Goal: Task Accomplishment & Management: Manage account settings

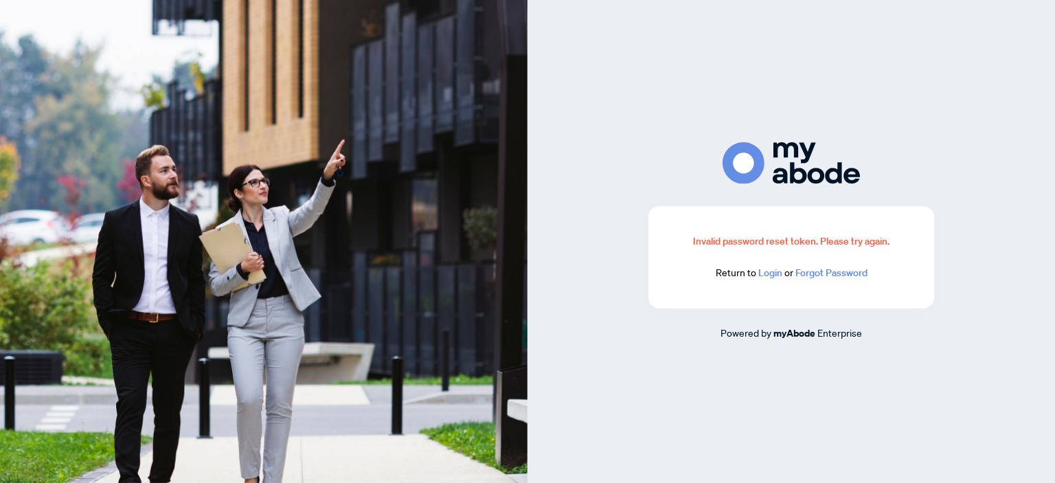
click at [771, 272] on link "Login" at bounding box center [770, 272] width 24 height 12
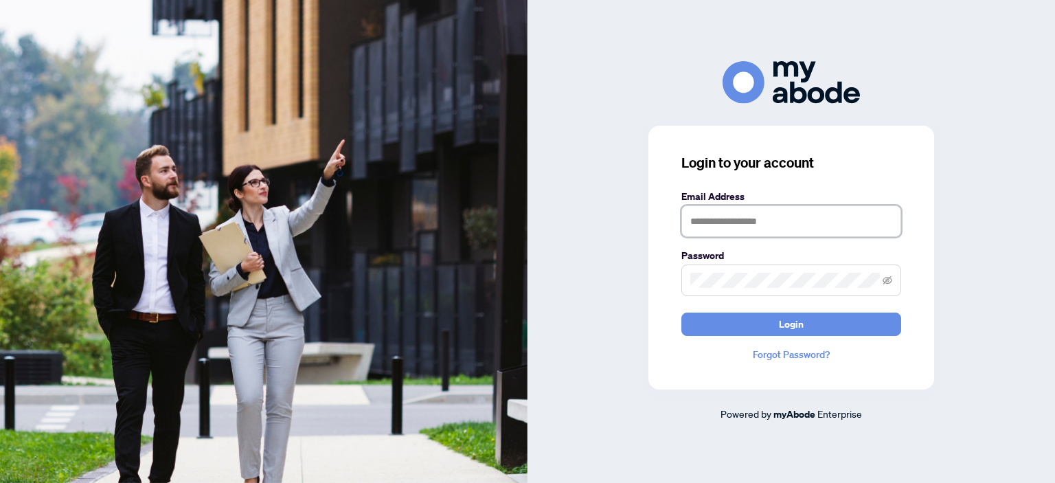
click at [701, 220] on input "text" at bounding box center [791, 221] width 220 height 32
type input "**********"
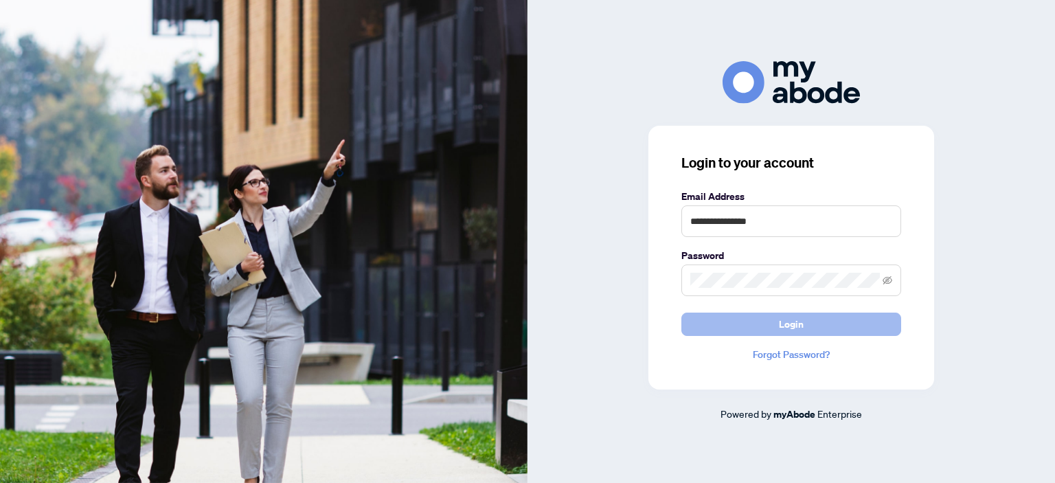
click at [756, 328] on button "Login" at bounding box center [791, 323] width 220 height 23
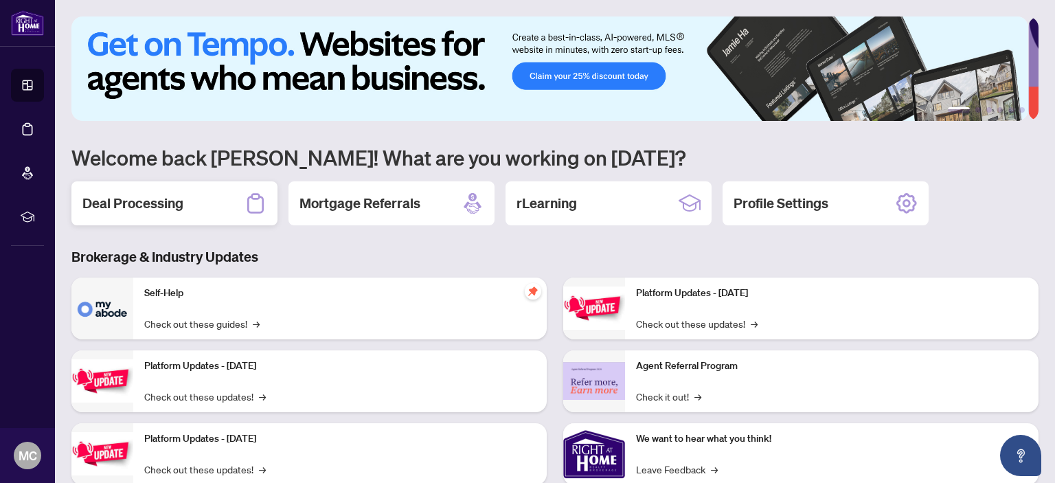
click at [146, 200] on h2 "Deal Processing" at bounding box center [132, 203] width 101 height 19
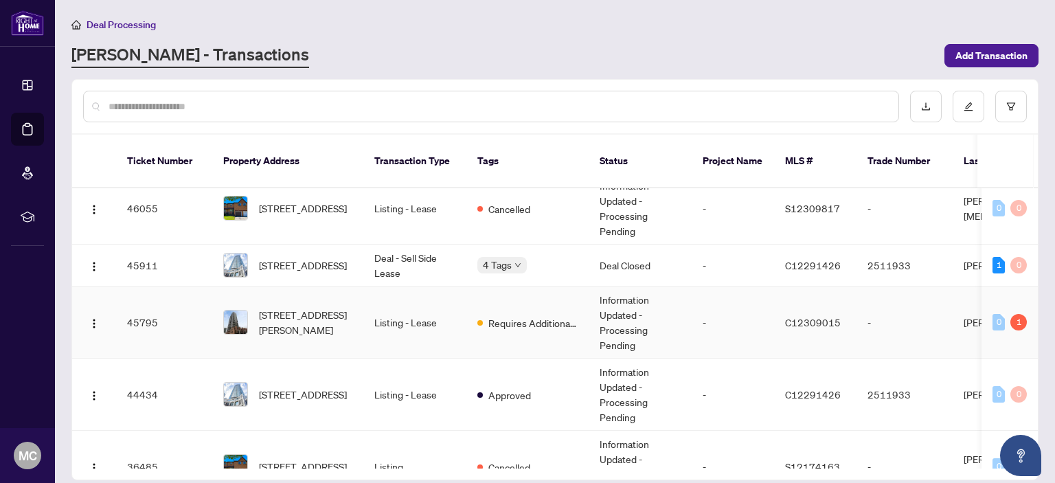
scroll to position [137, 0]
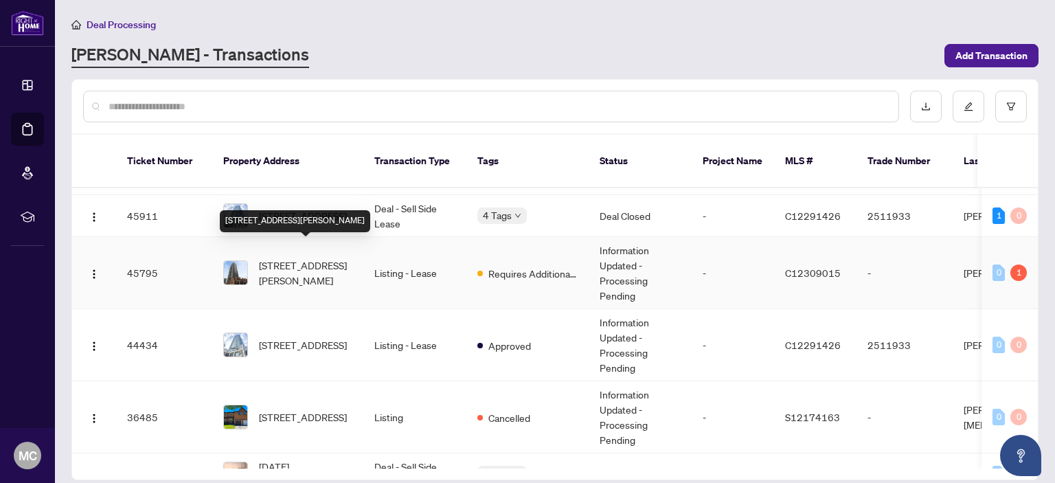
click at [315, 257] on span "[STREET_ADDRESS][PERSON_NAME]" at bounding box center [305, 272] width 93 height 30
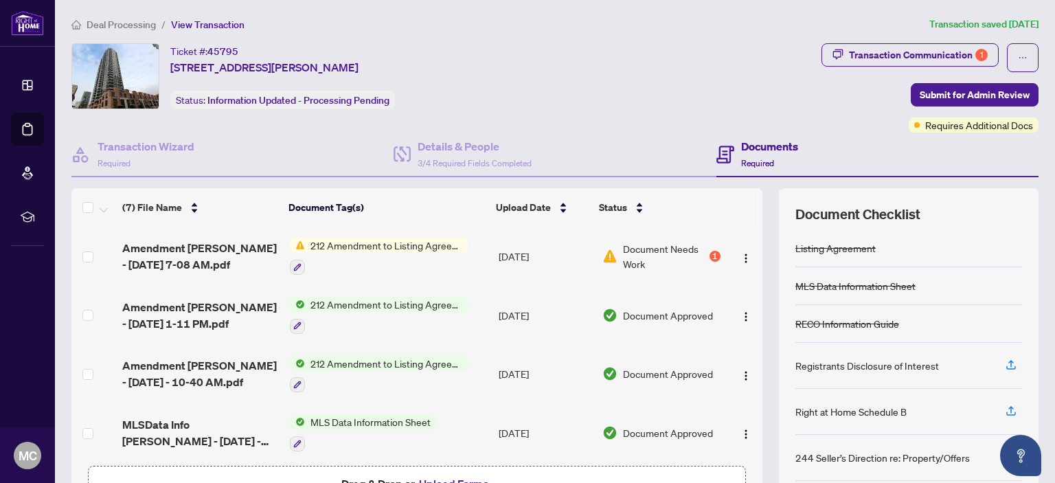
click at [634, 248] on span "Document Needs Work" at bounding box center [665, 256] width 84 height 30
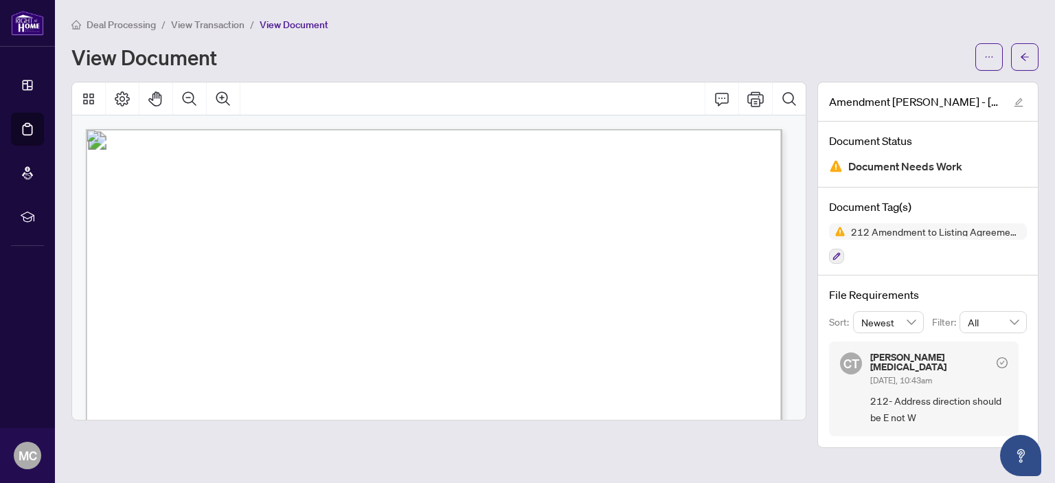
click at [206, 22] on span "View Transaction" at bounding box center [207, 25] width 73 height 12
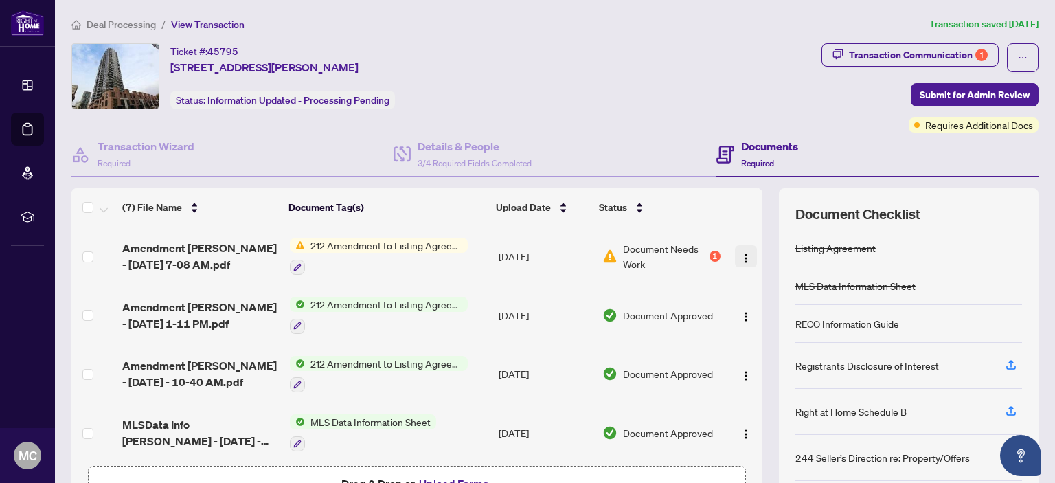
click at [740, 253] on img "button" at bounding box center [745, 258] width 11 height 11
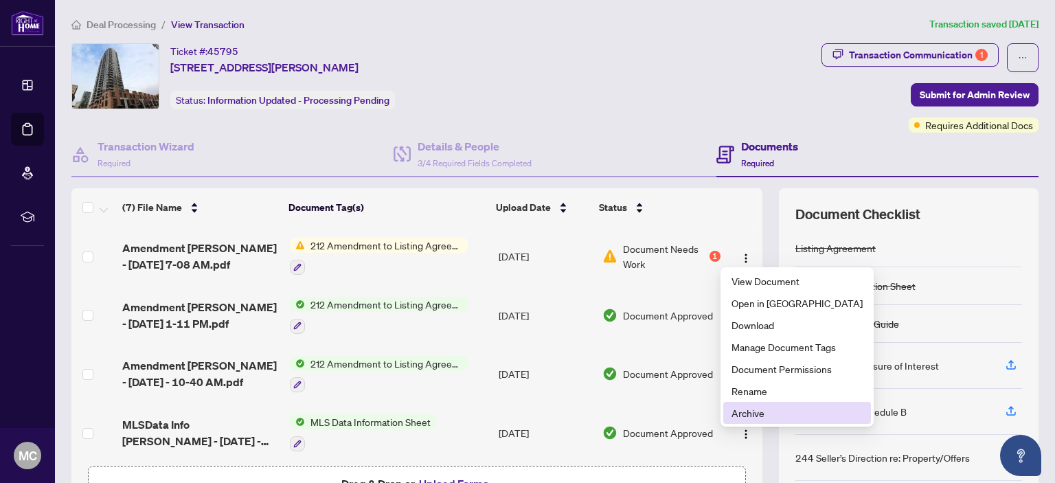
click at [757, 411] on span "Archive" at bounding box center [796, 412] width 131 height 15
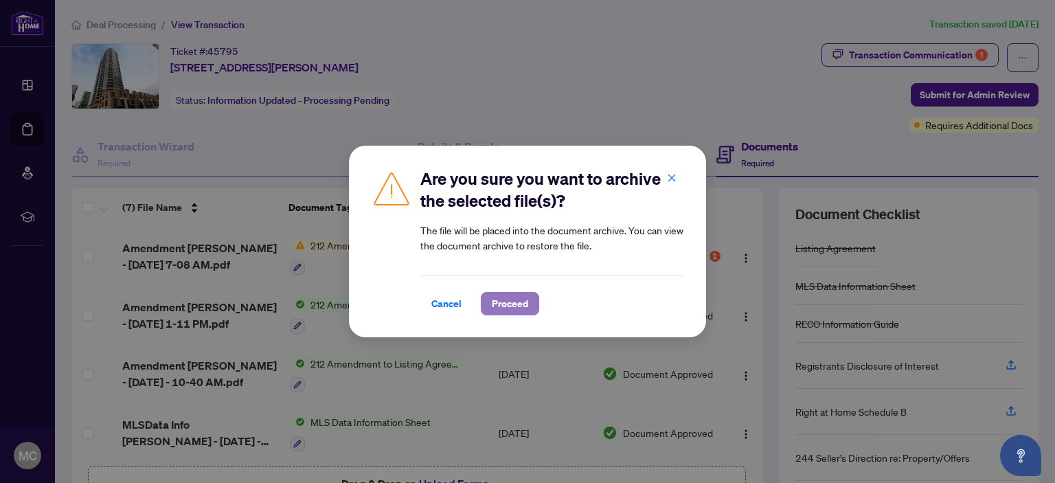
click at [512, 301] on span "Proceed" at bounding box center [510, 304] width 36 height 22
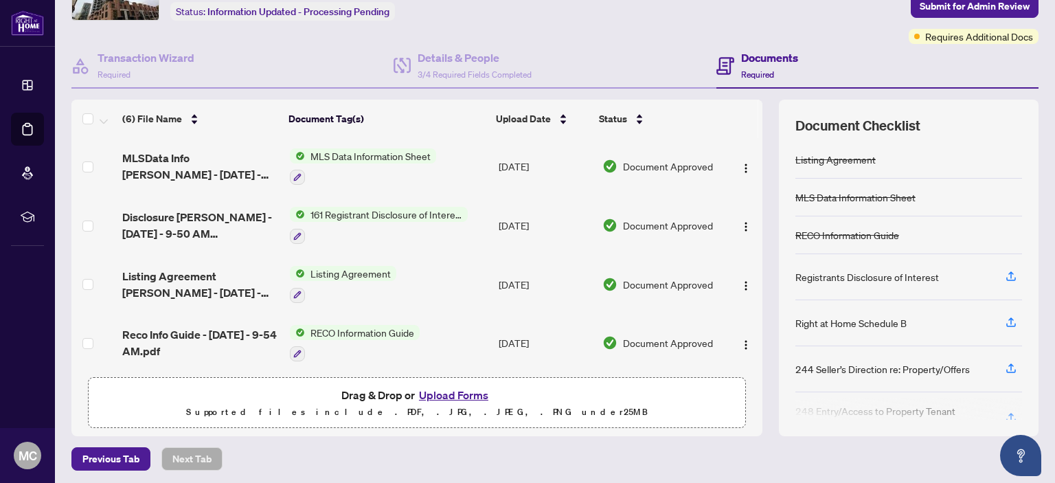
scroll to position [91, 0]
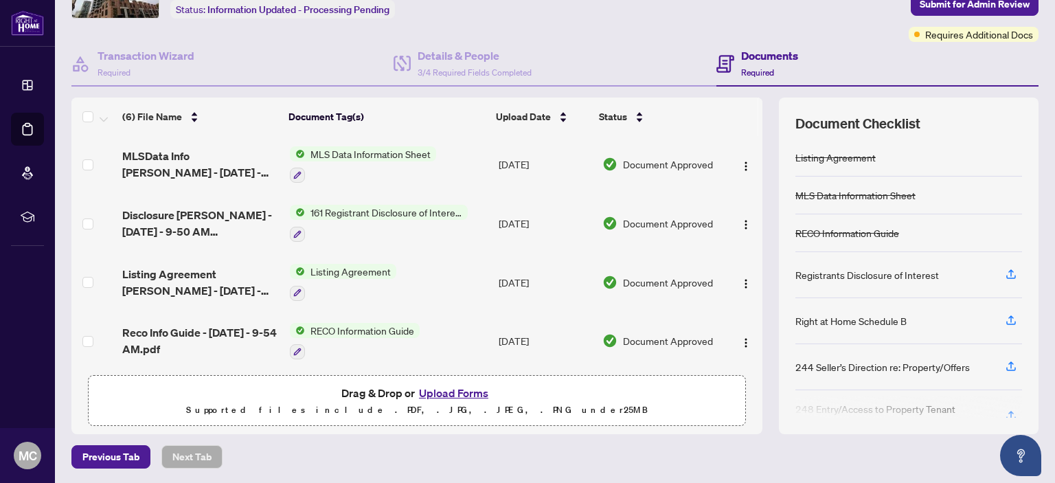
click at [444, 389] on button "Upload Forms" at bounding box center [454, 393] width 78 height 18
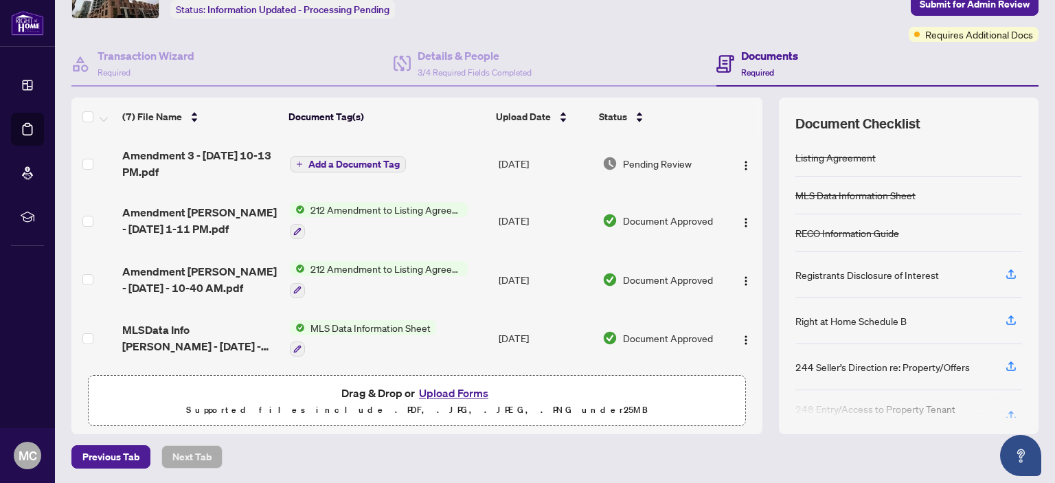
scroll to position [22, 0]
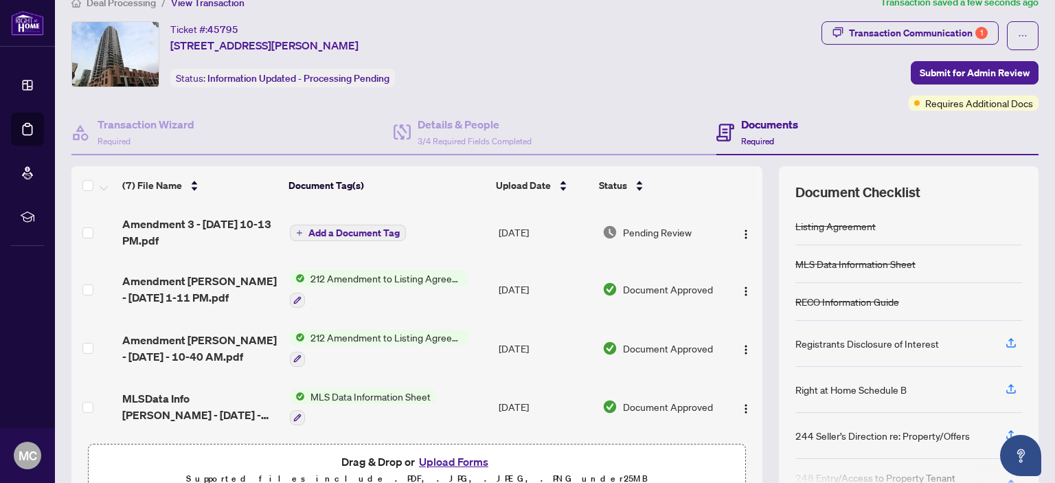
click at [355, 228] on span "Add a Document Tag" at bounding box center [353, 233] width 91 height 10
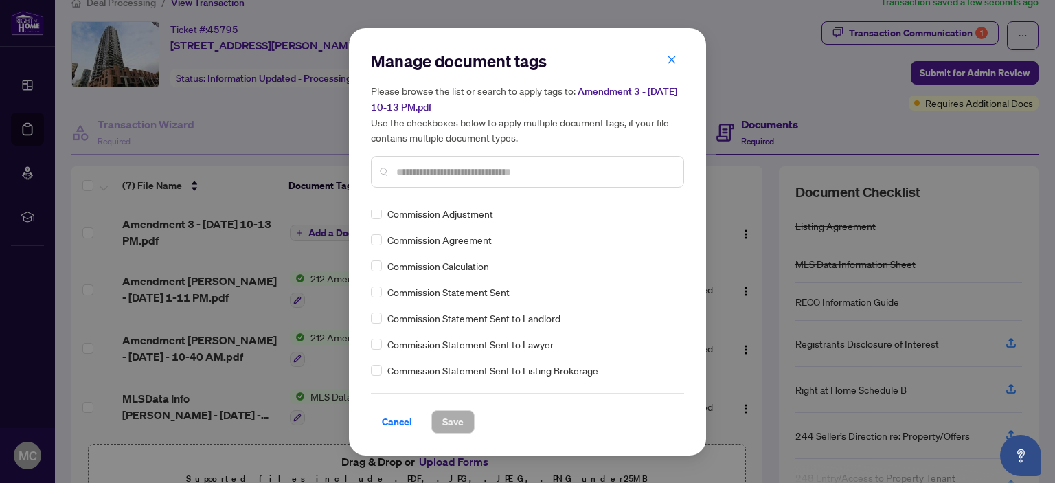
scroll to position [755, 0]
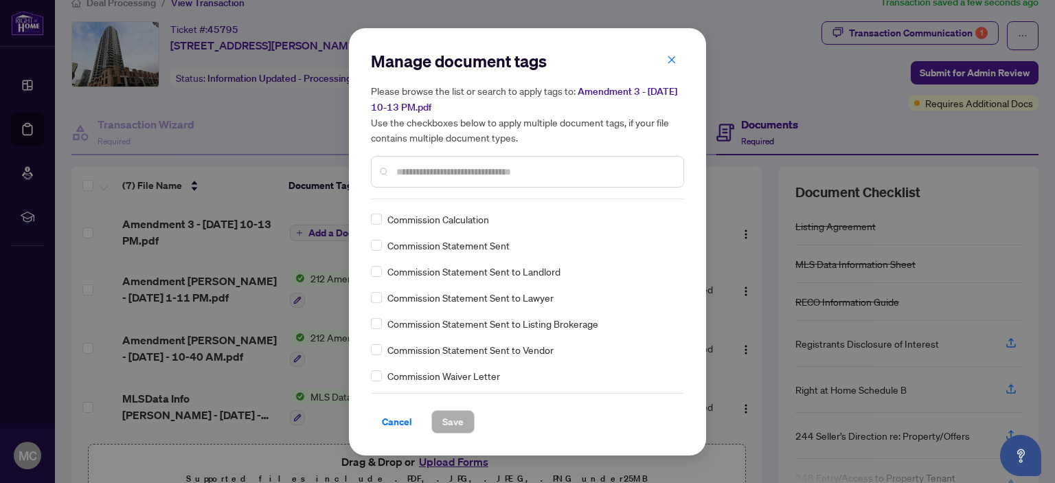
click at [400, 168] on input "text" at bounding box center [534, 171] width 276 height 15
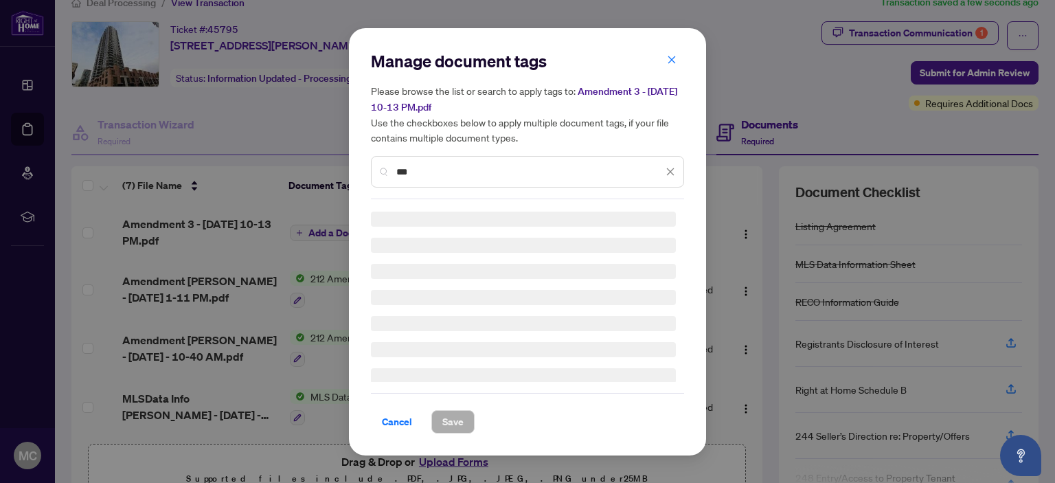
scroll to position [0, 0]
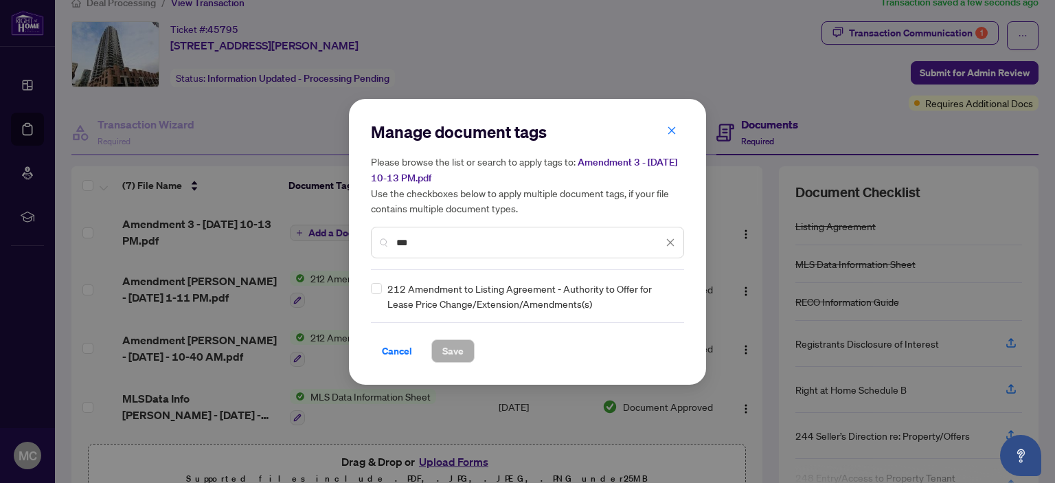
type input "***"
click at [450, 347] on span "Save" at bounding box center [452, 351] width 21 height 22
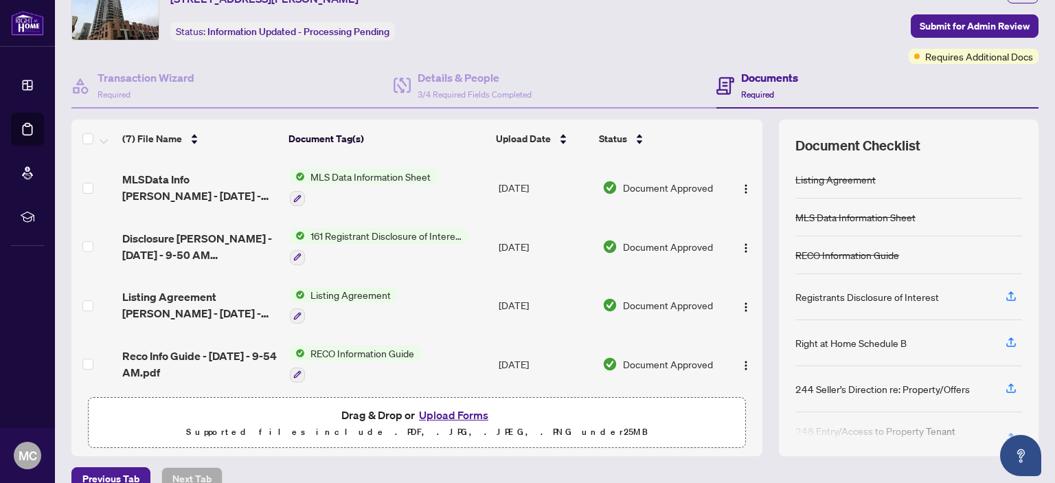
scroll to position [91, 0]
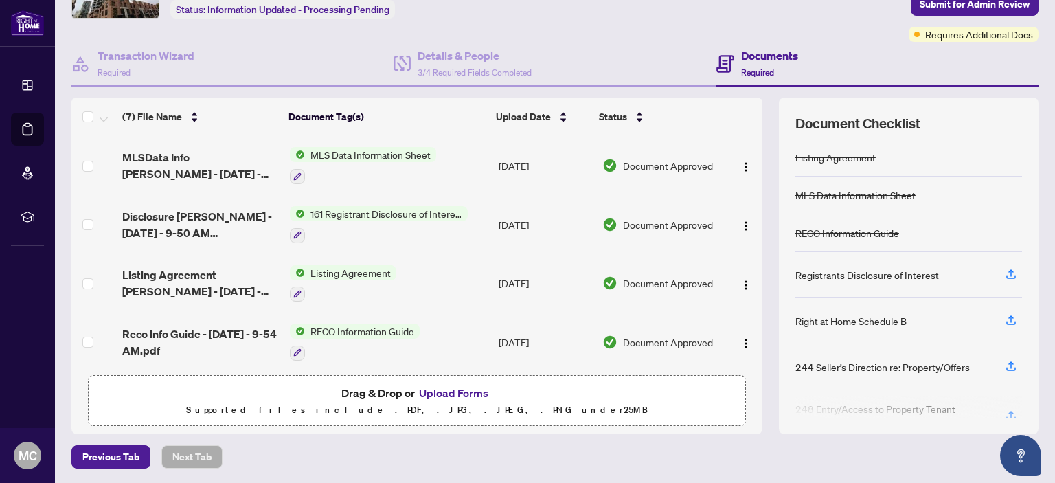
click at [437, 389] on button "Upload Forms" at bounding box center [454, 393] width 78 height 18
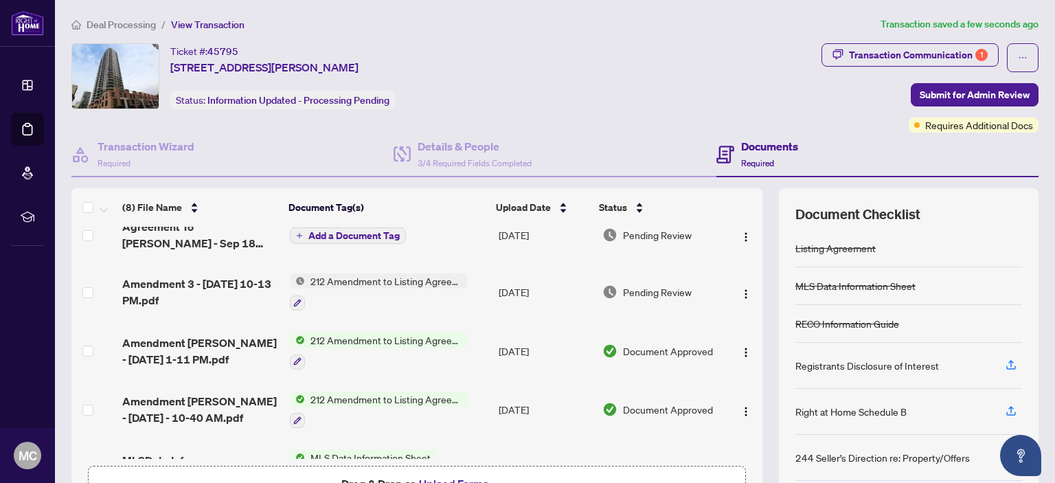
scroll to position [0, 0]
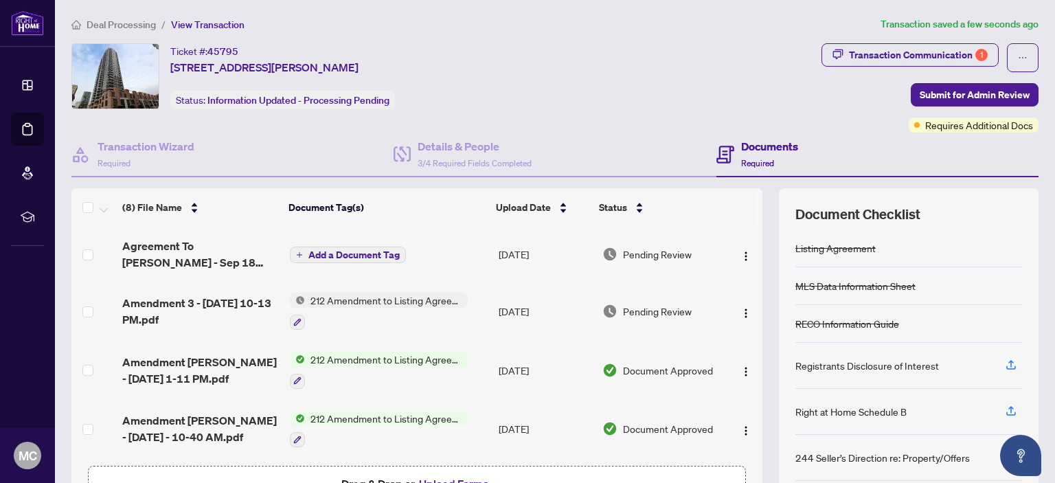
click at [349, 250] on span "Add a Document Tag" at bounding box center [353, 255] width 91 height 10
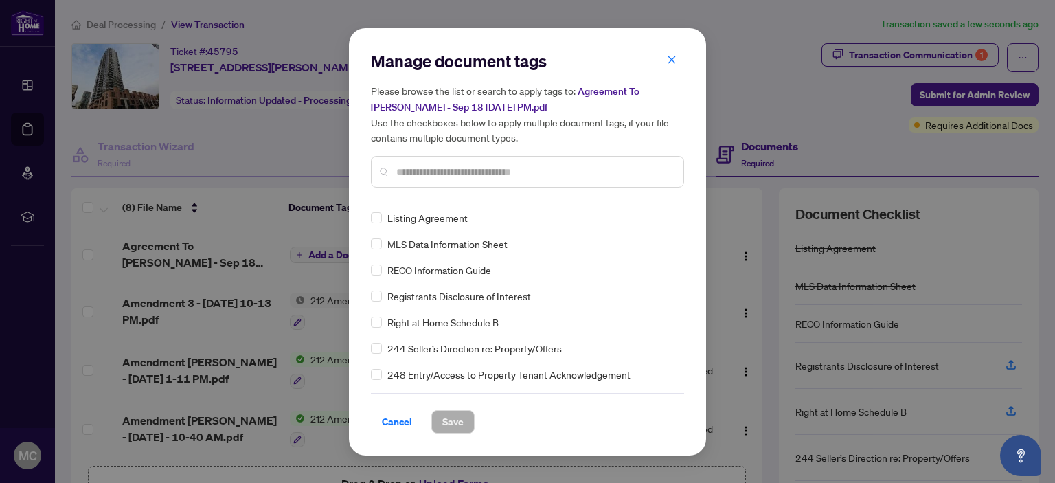
click at [401, 172] on input "text" at bounding box center [534, 171] width 276 height 15
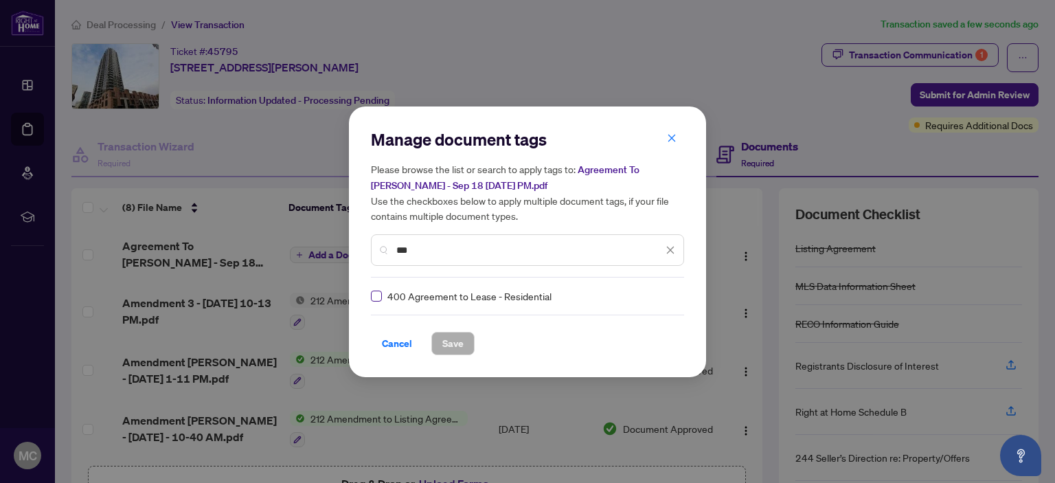
type input "***"
click at [453, 343] on span "Save" at bounding box center [452, 343] width 21 height 22
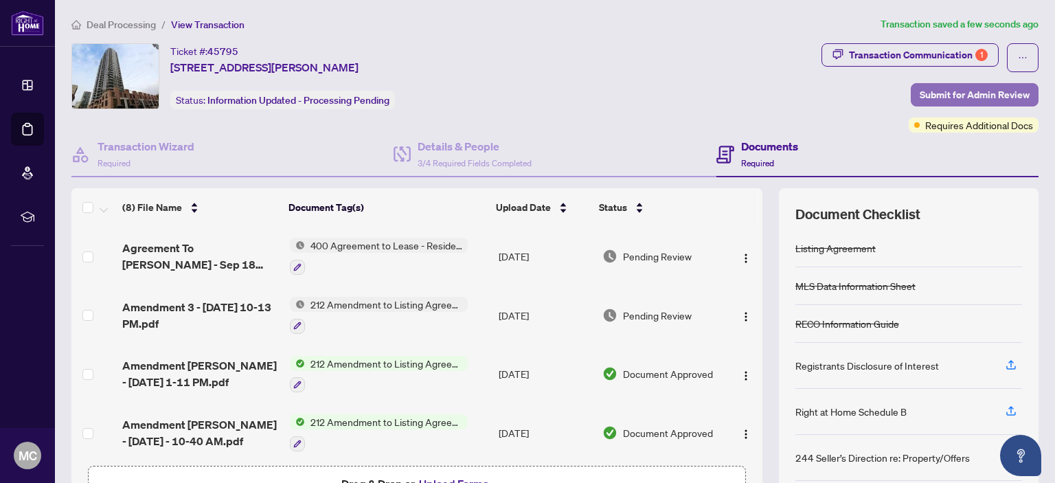
click at [969, 92] on span "Submit for Admin Review" at bounding box center [974, 95] width 110 height 22
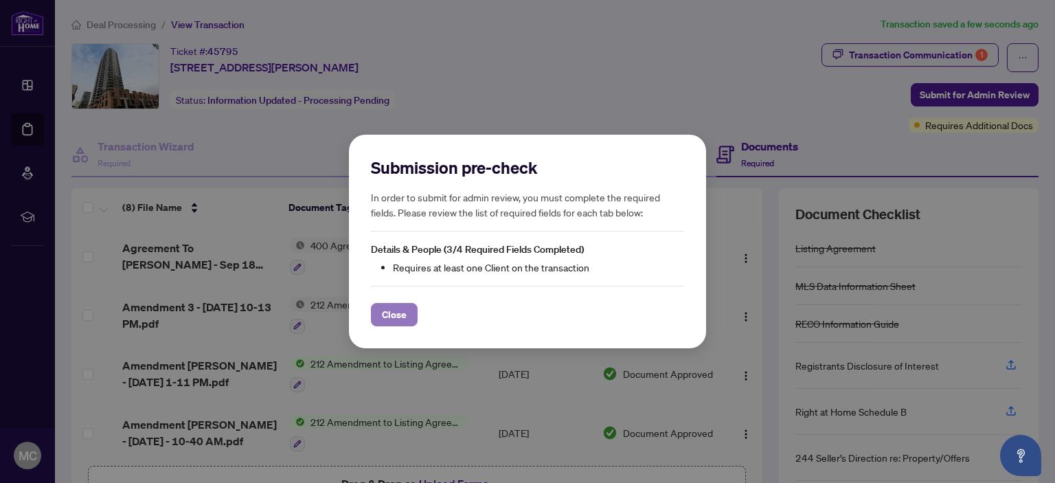
click at [393, 312] on span "Close" at bounding box center [394, 315] width 25 height 22
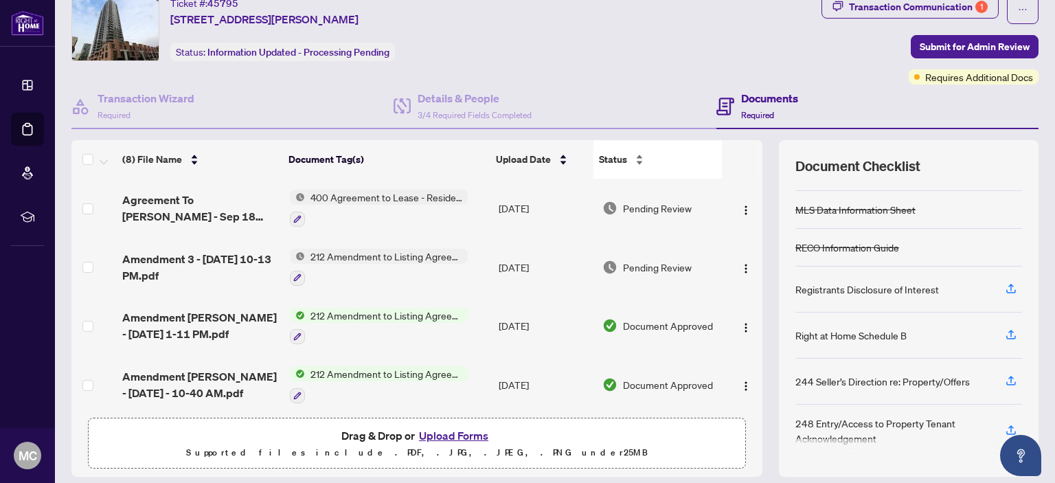
scroll to position [69, 0]
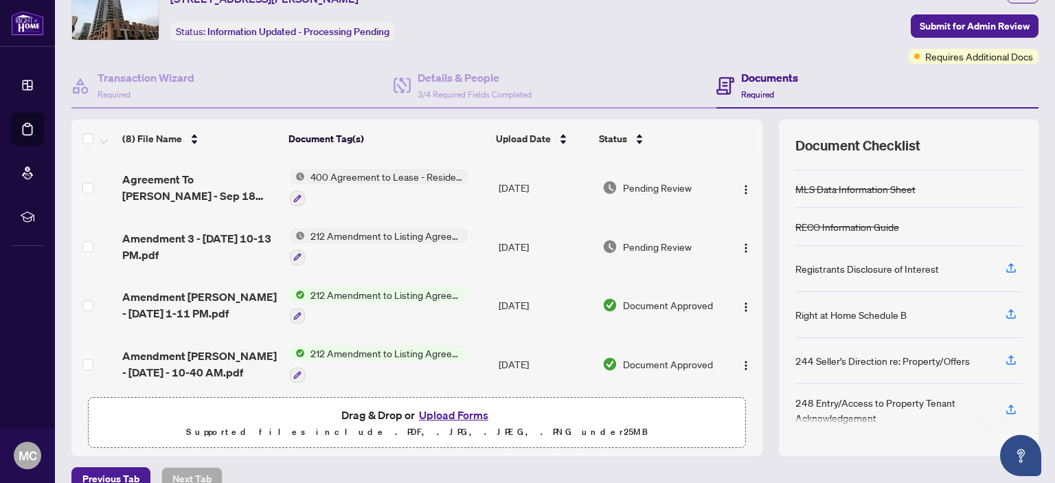
click at [917, 65] on div "Documents Required" at bounding box center [877, 86] width 322 height 45
click at [917, 64] on div "Documents Required" at bounding box center [877, 86] width 322 height 45
click at [925, 54] on span "Requires Additional Docs" at bounding box center [979, 56] width 108 height 15
click at [393, 176] on span "400 Agreement to Lease - Residential" at bounding box center [386, 176] width 163 height 15
click at [358, 240] on span "400 Agreement to Lease - Residential" at bounding box center [383, 241] width 175 height 15
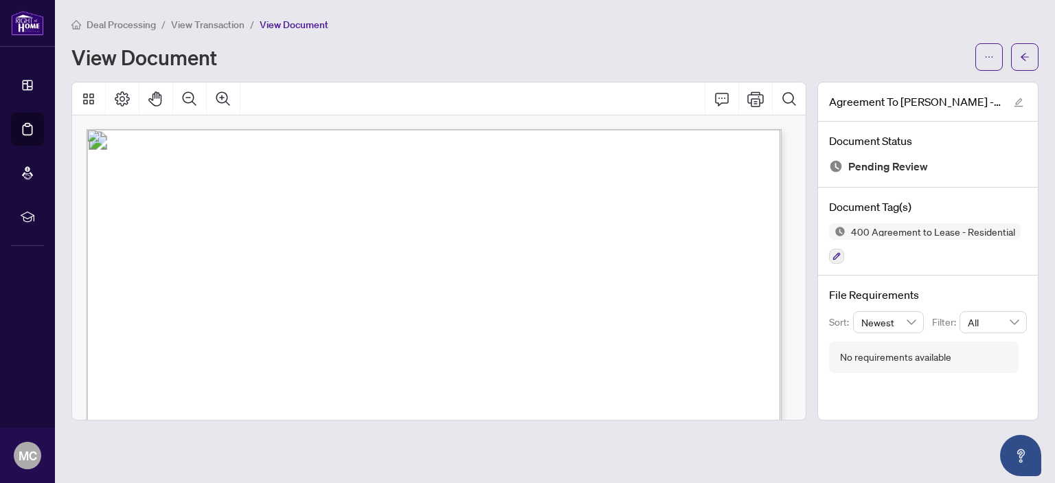
click at [228, 24] on span "View Transaction" at bounding box center [207, 25] width 73 height 12
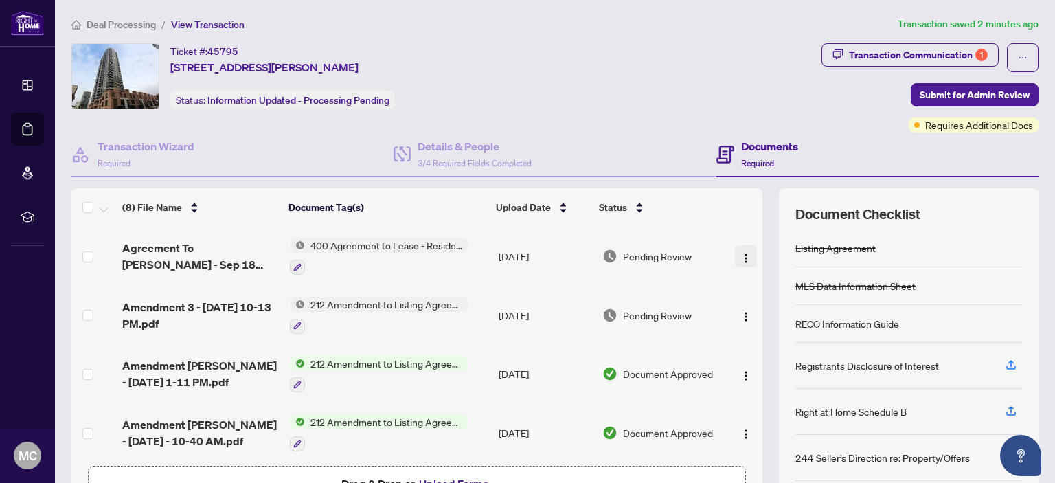
click at [740, 255] on img "button" at bounding box center [745, 258] width 11 height 11
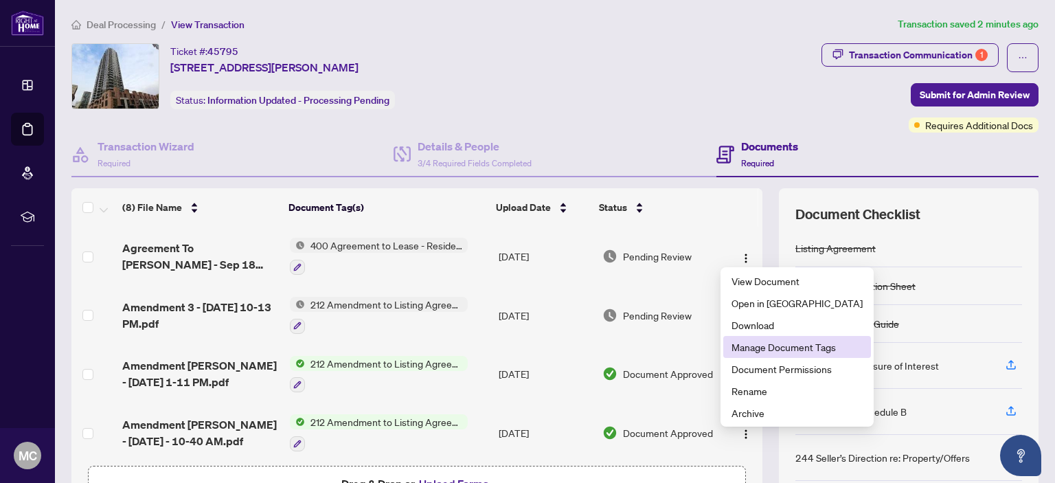
click at [762, 344] on span "Manage Document Tags" at bounding box center [796, 346] width 131 height 15
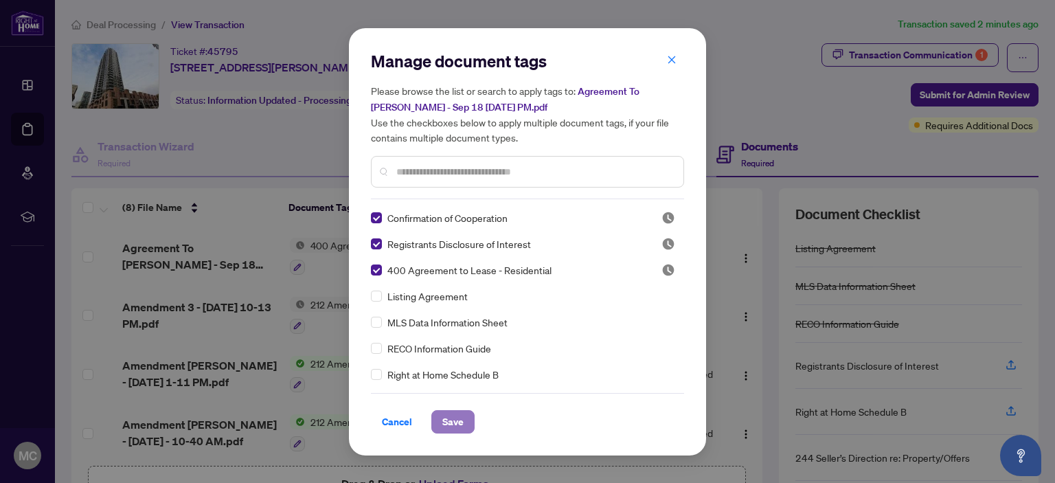
click at [455, 418] on span "Save" at bounding box center [452, 422] width 21 height 22
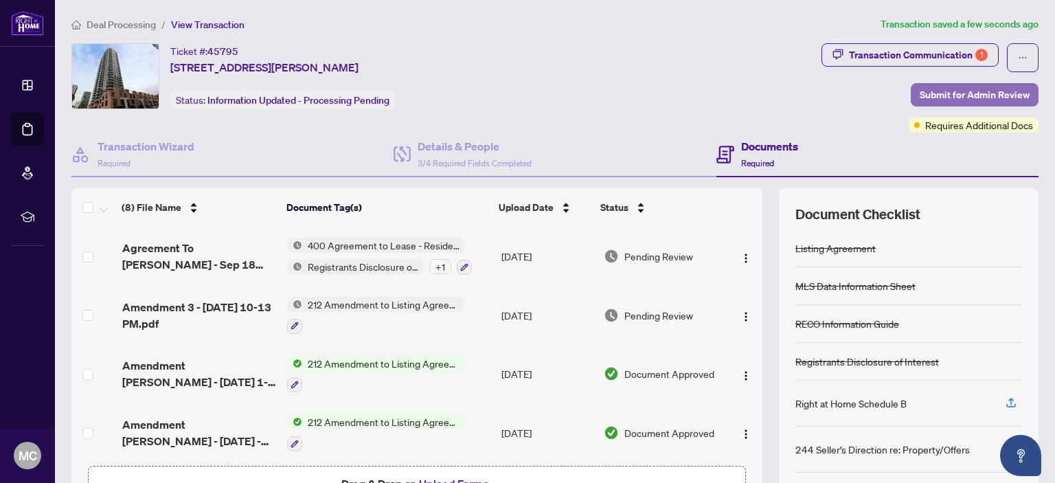
click at [926, 91] on span "Submit for Admin Review" at bounding box center [974, 95] width 110 height 22
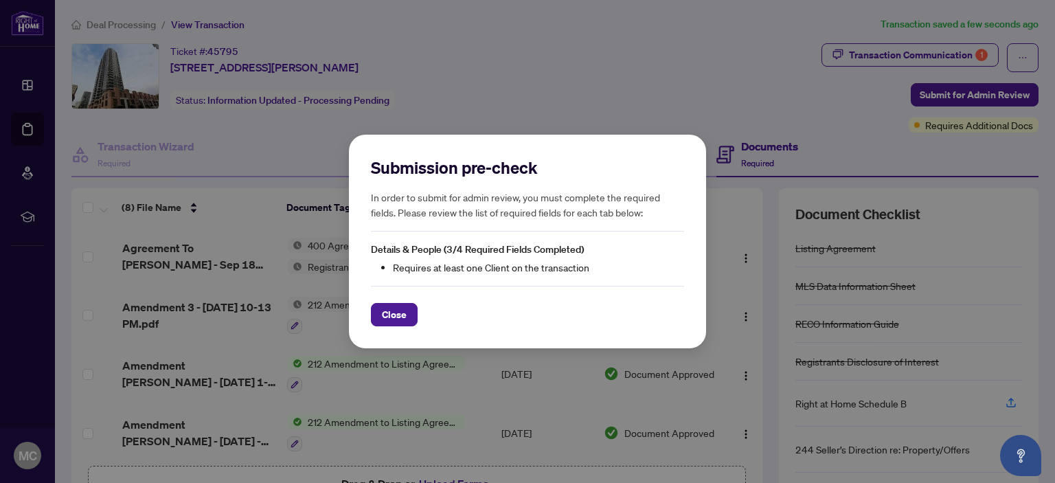
click at [832, 145] on div "Submission pre-check In order to submit for admin review, you must complete the…" at bounding box center [527, 241] width 1055 height 483
click at [402, 312] on span "Close" at bounding box center [394, 315] width 25 height 22
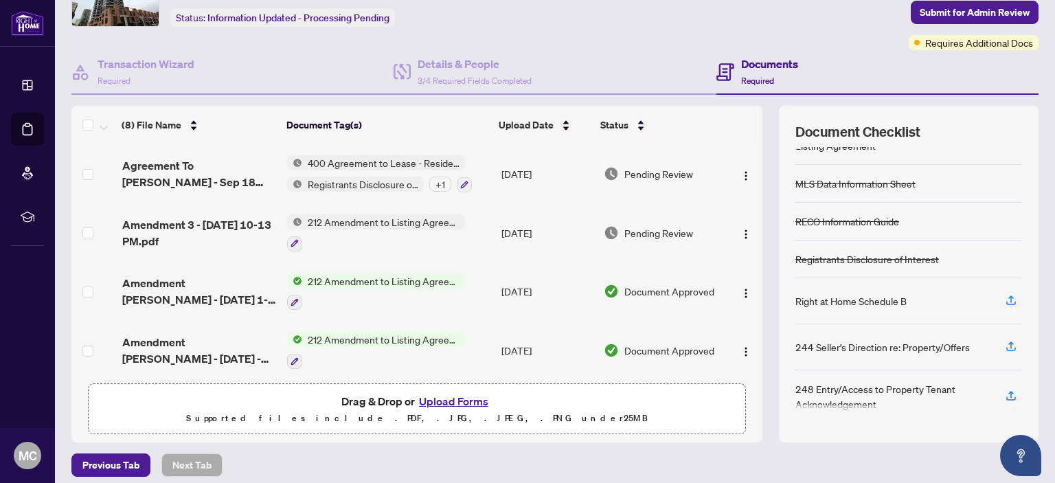
scroll to position [91, 0]
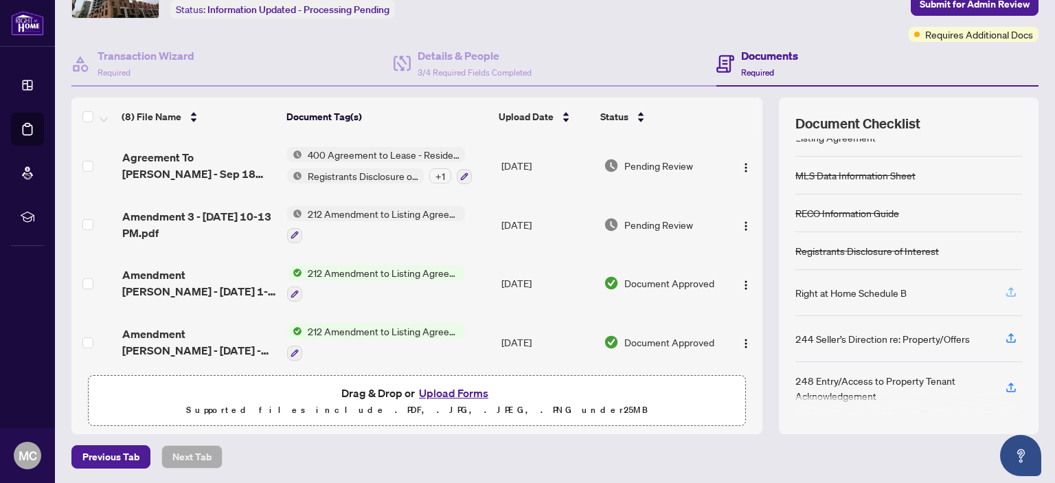
click at [1005, 286] on icon "button" at bounding box center [1011, 292] width 12 height 12
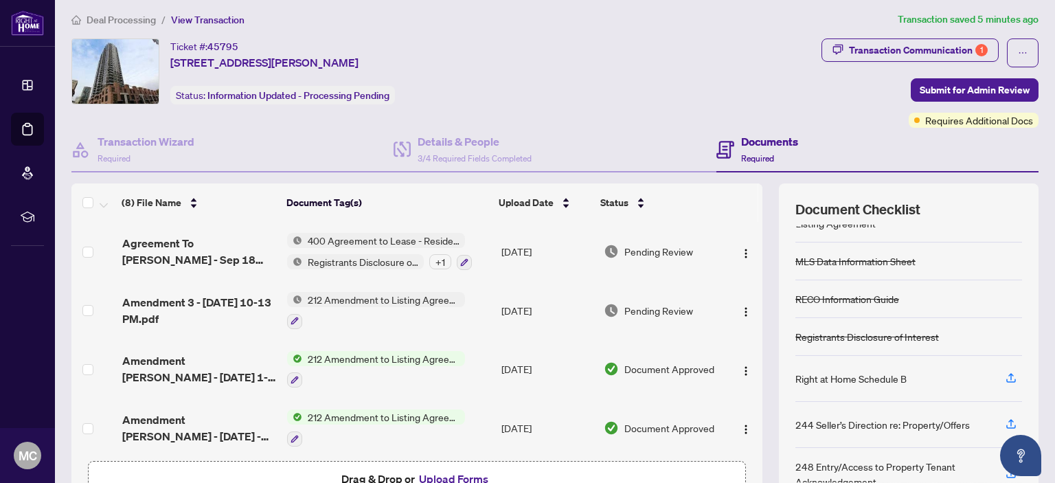
scroll to position [0, 0]
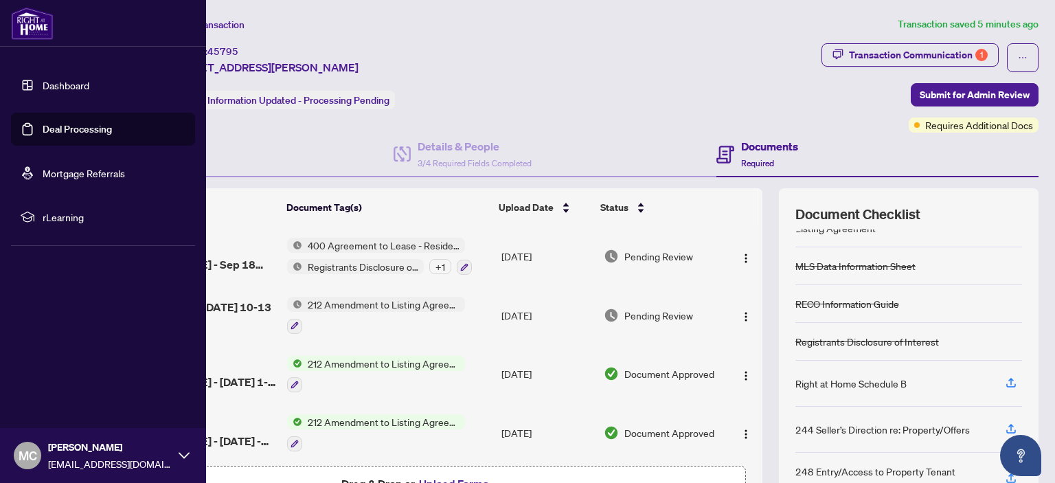
click at [43, 85] on link "Dashboard" at bounding box center [66, 85] width 47 height 12
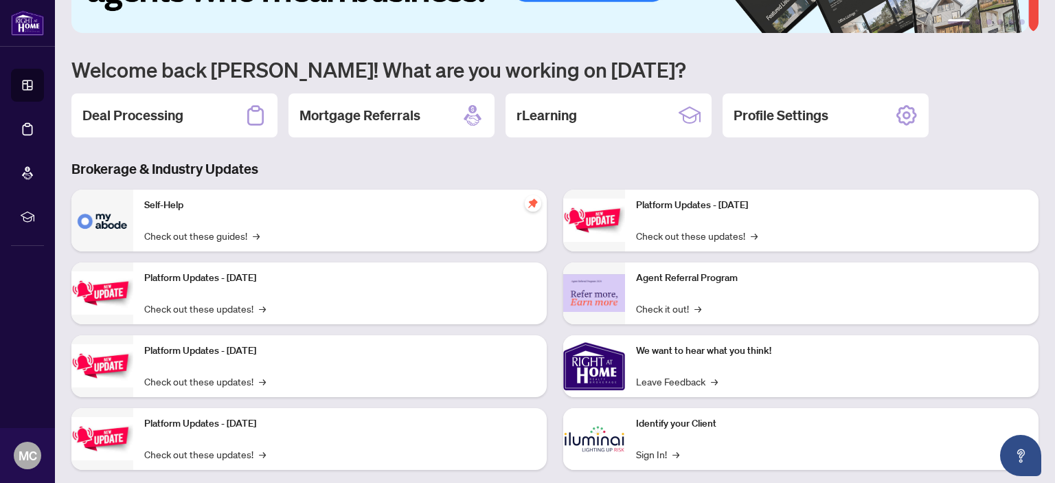
scroll to position [110, 0]
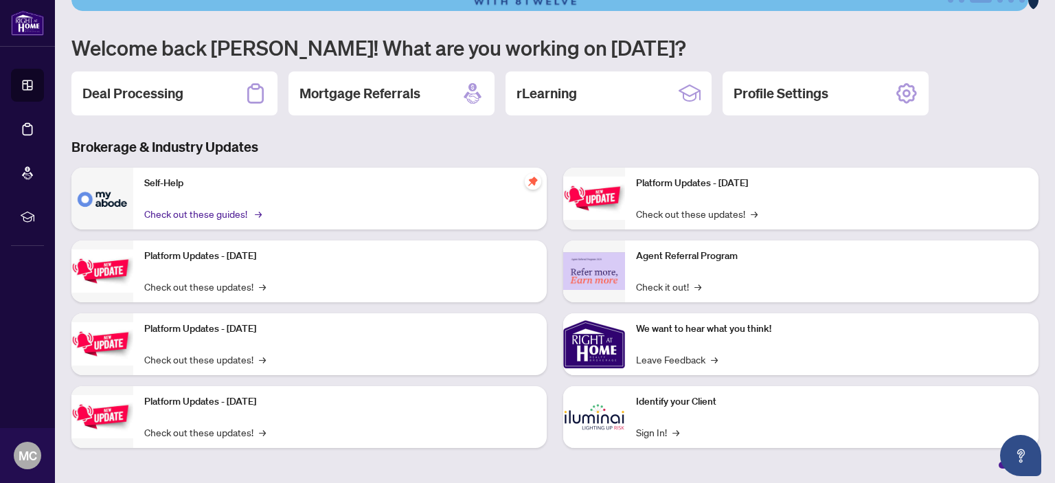
click at [257, 209] on span "→" at bounding box center [258, 213] width 7 height 15
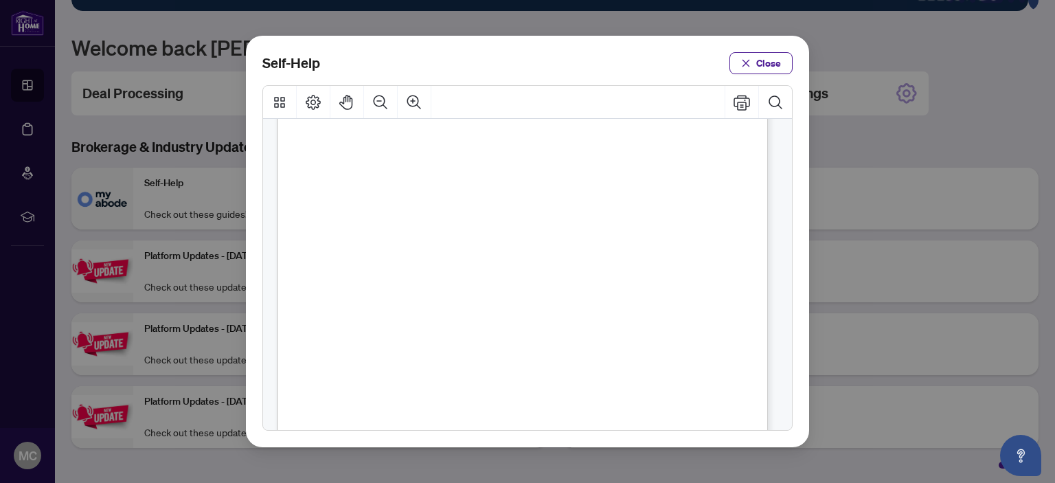
scroll to position [343, 0]
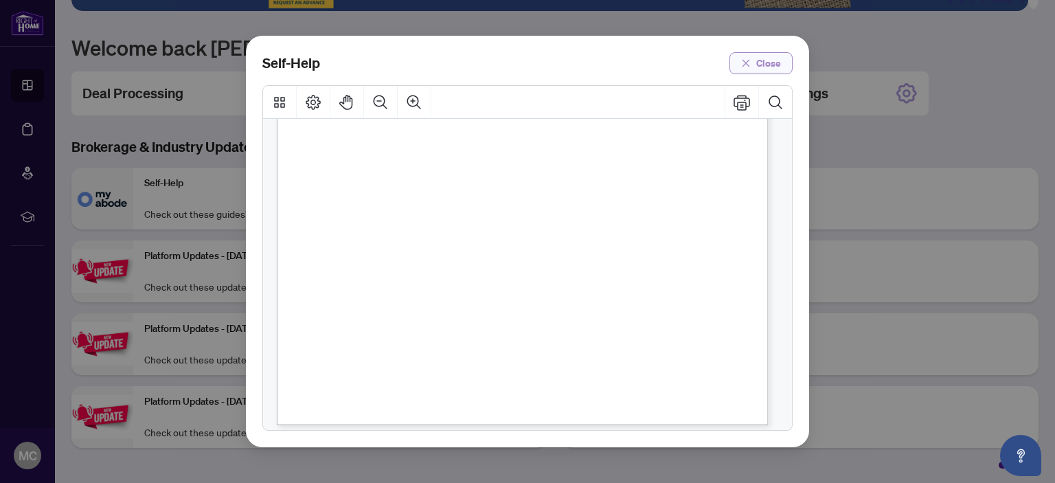
click at [756, 62] on span "Close" at bounding box center [768, 63] width 25 height 22
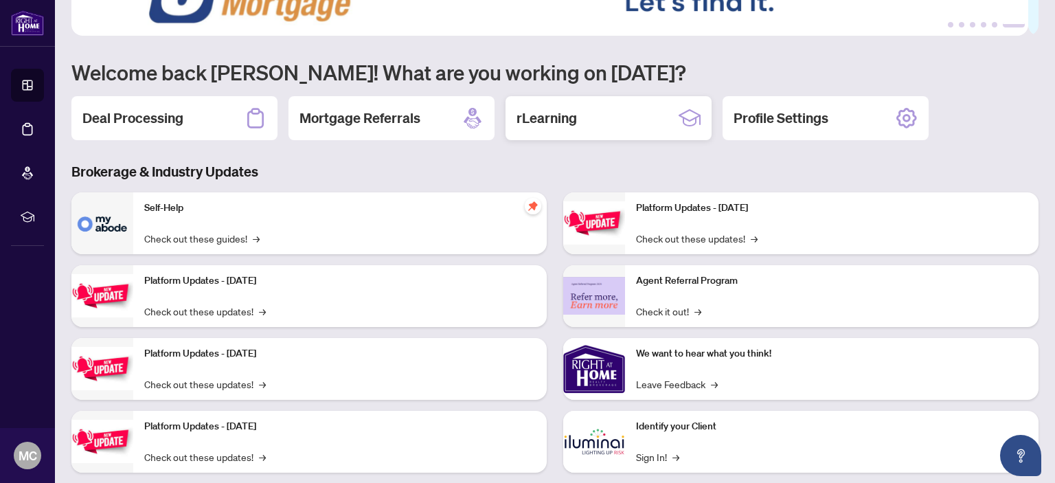
scroll to position [110, 0]
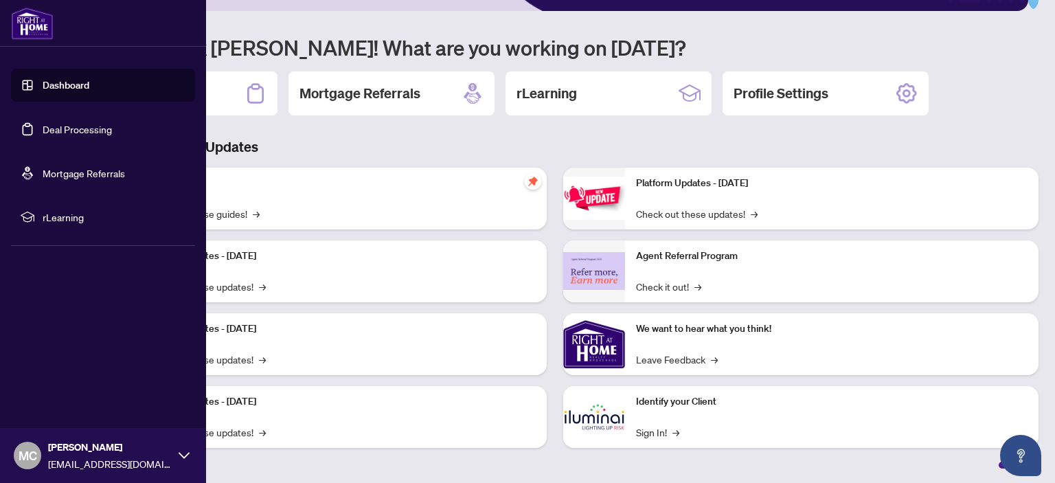
click at [75, 128] on link "Deal Processing" at bounding box center [77, 129] width 69 height 12
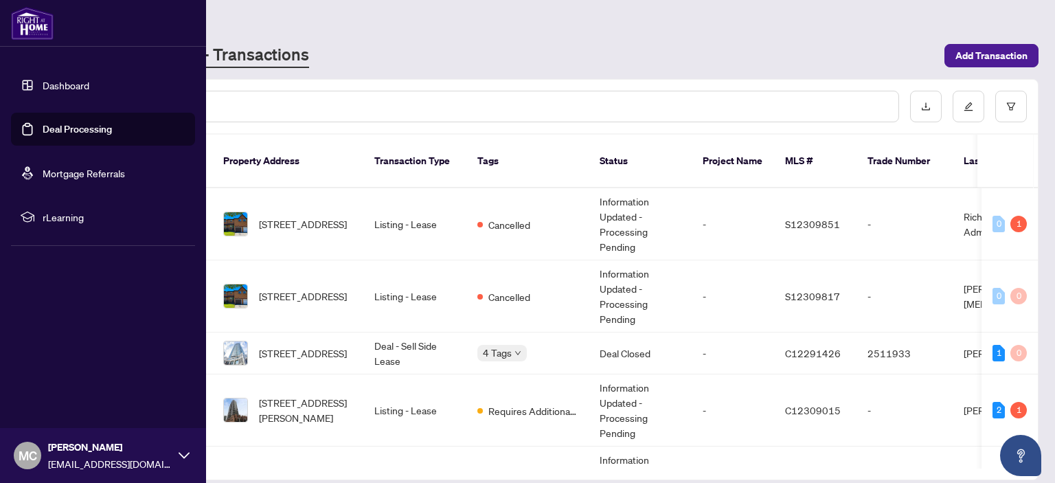
click at [62, 87] on link "Dashboard" at bounding box center [66, 85] width 47 height 12
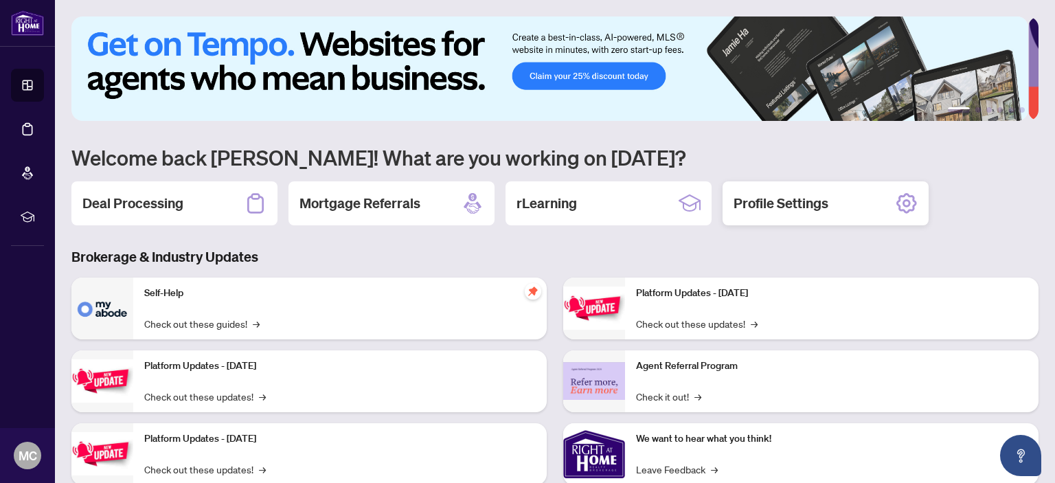
click at [790, 203] on h2 "Profile Settings" at bounding box center [780, 203] width 95 height 19
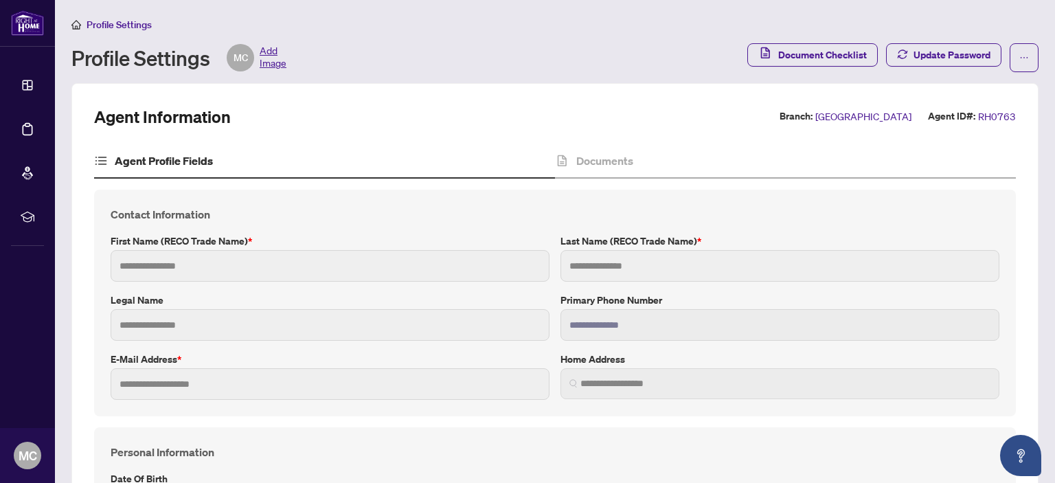
type input "*******"
type input "**********"
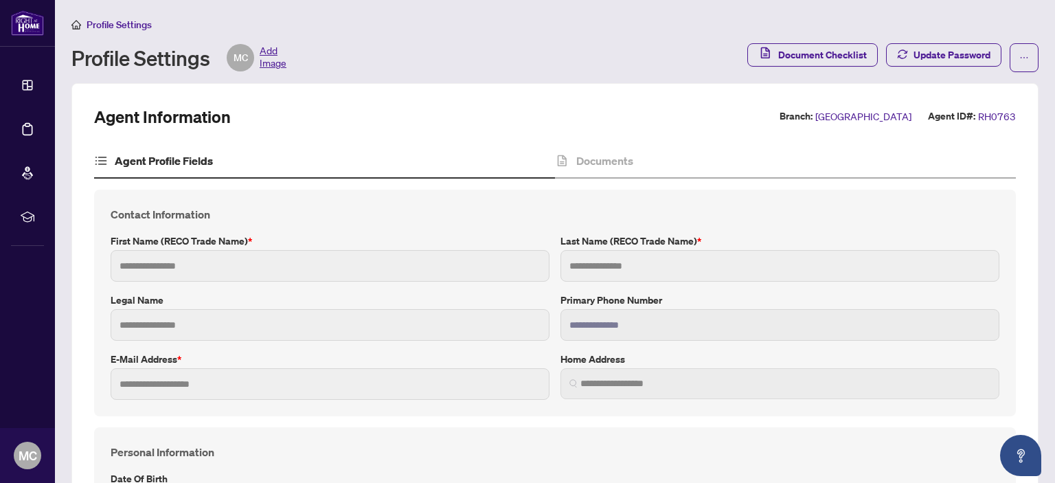
type input "*"
type input "*******"
type input "**********"
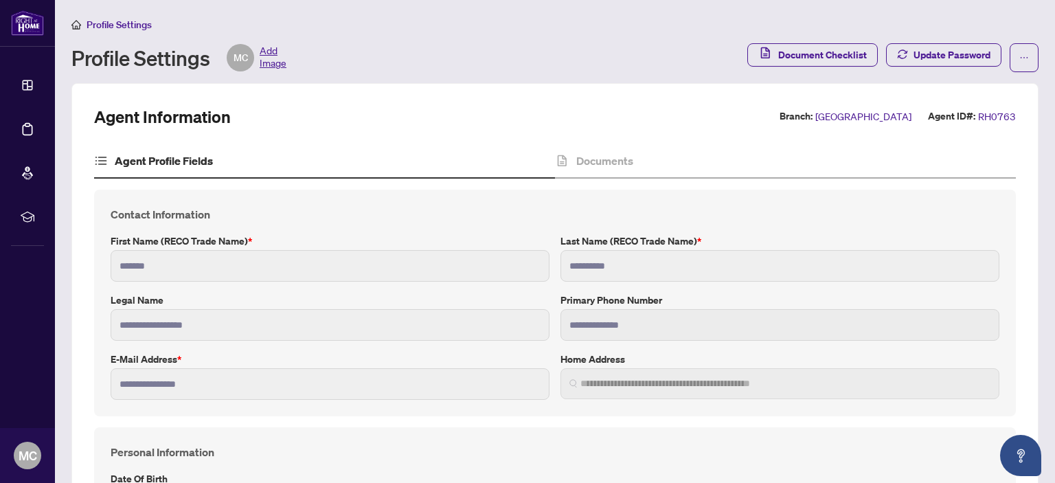
type input "****"
type input "**********"
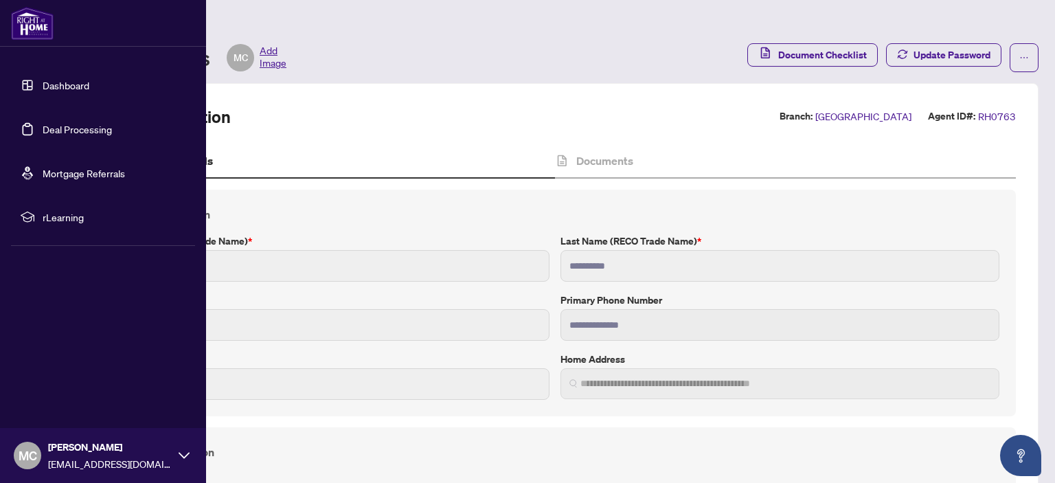
click at [43, 82] on link "Dashboard" at bounding box center [66, 85] width 47 height 12
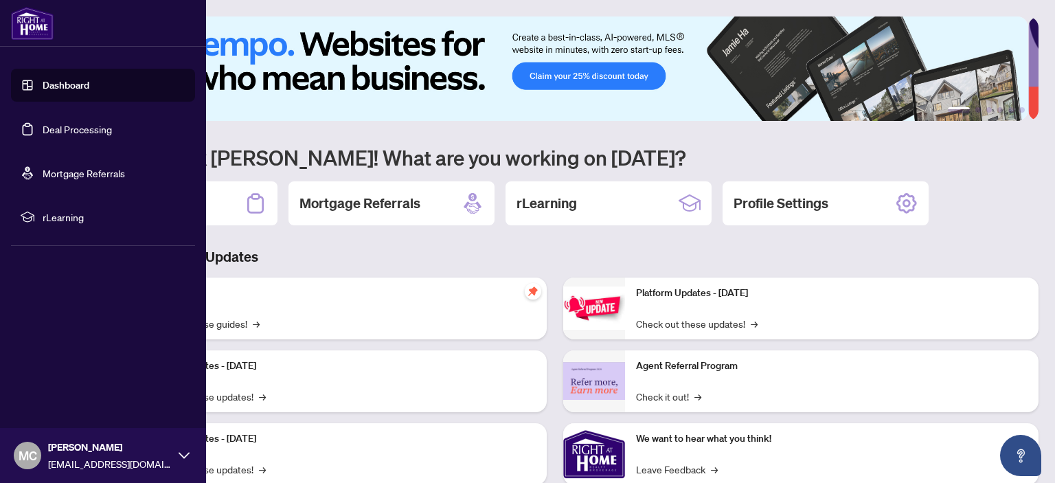
click at [25, 453] on span "MC" at bounding box center [28, 455] width 19 height 19
click at [58, 376] on span "Logout" at bounding box center [55, 374] width 31 height 22
